Goal: Information Seeking & Learning: Learn about a topic

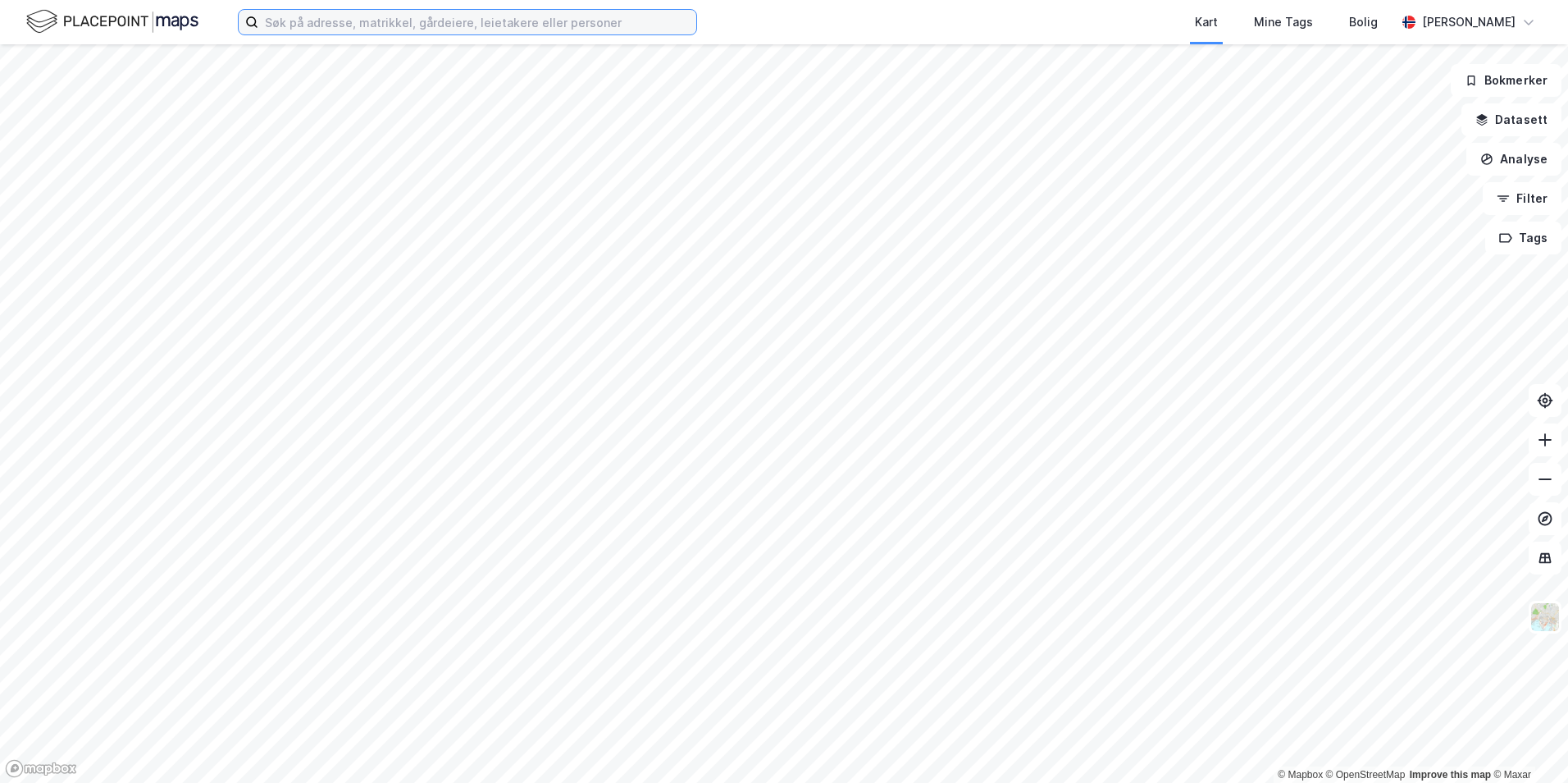
click at [354, 21] on input at bounding box center [477, 22] width 438 height 25
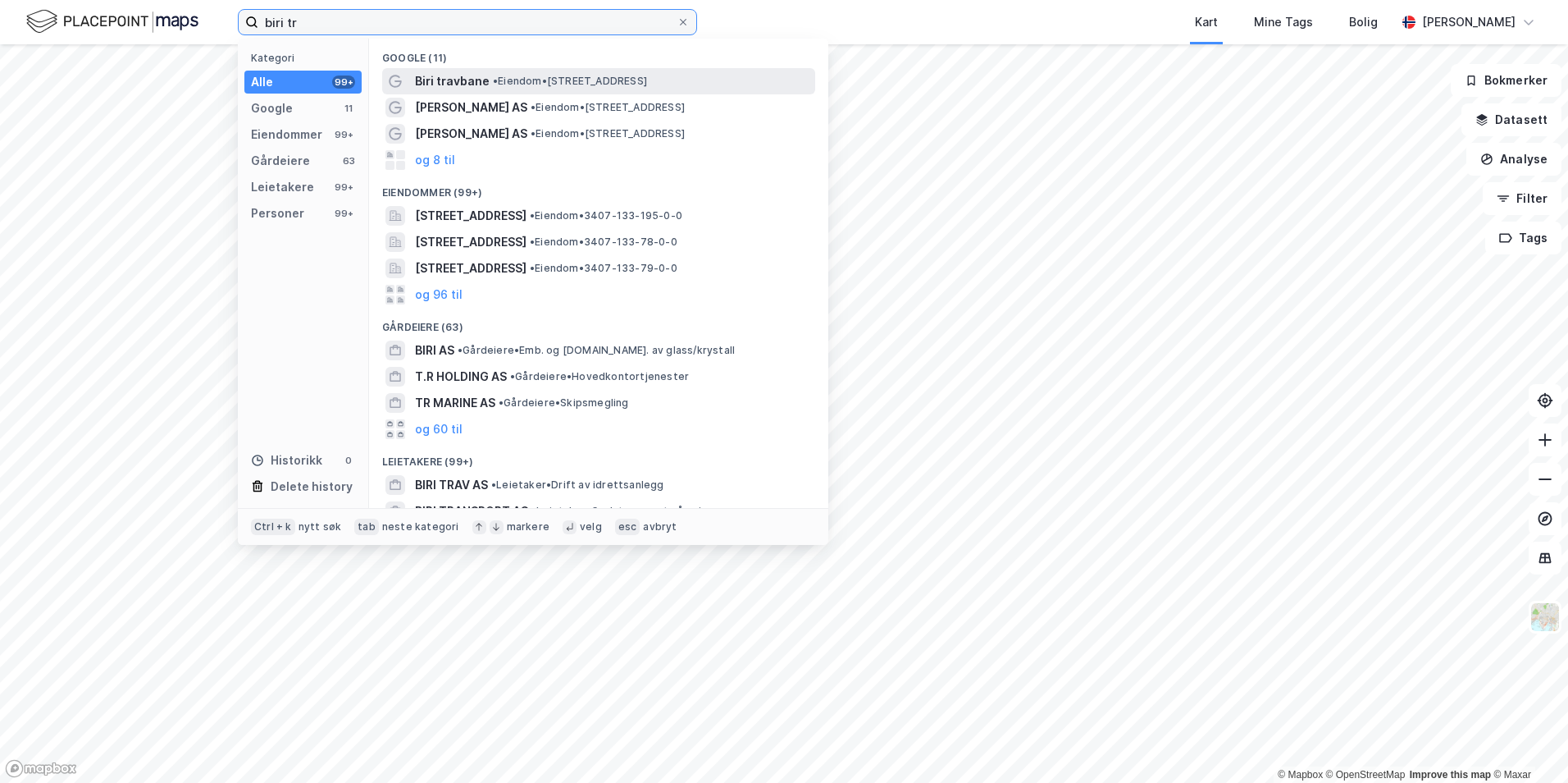
type input "biri tr"
click at [513, 83] on span "• Eiendom • [STREET_ADDRESS]" at bounding box center [569, 81] width 154 height 13
